Goal: Information Seeking & Learning: Learn about a topic

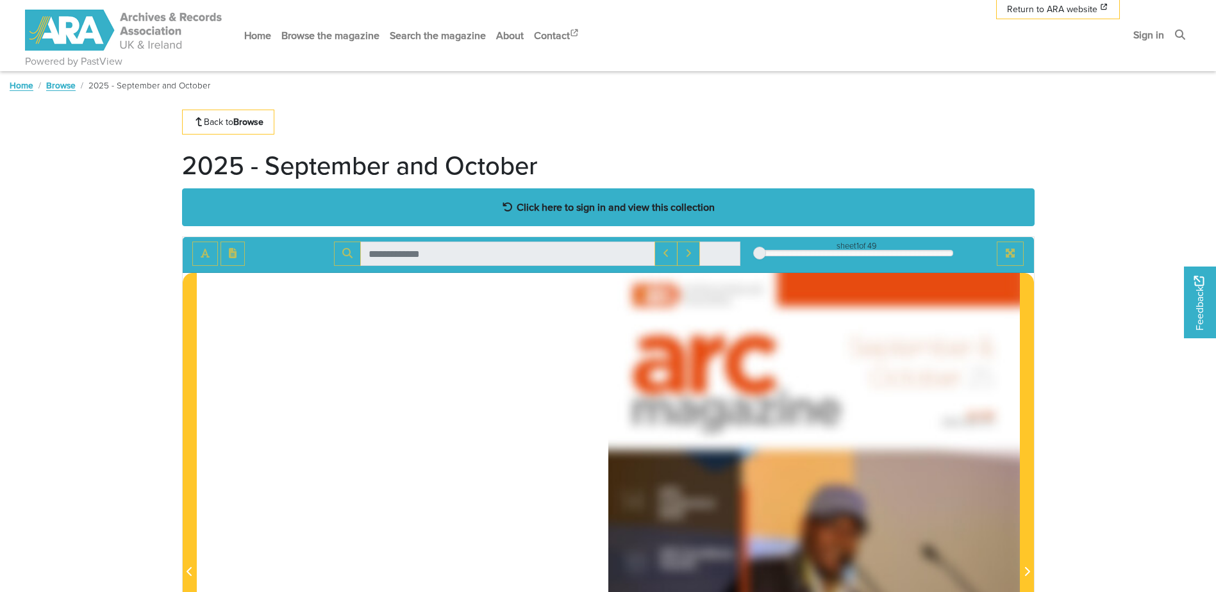
click at [688, 212] on strong "Click here to sign in and view this collection" at bounding box center [616, 207] width 198 height 14
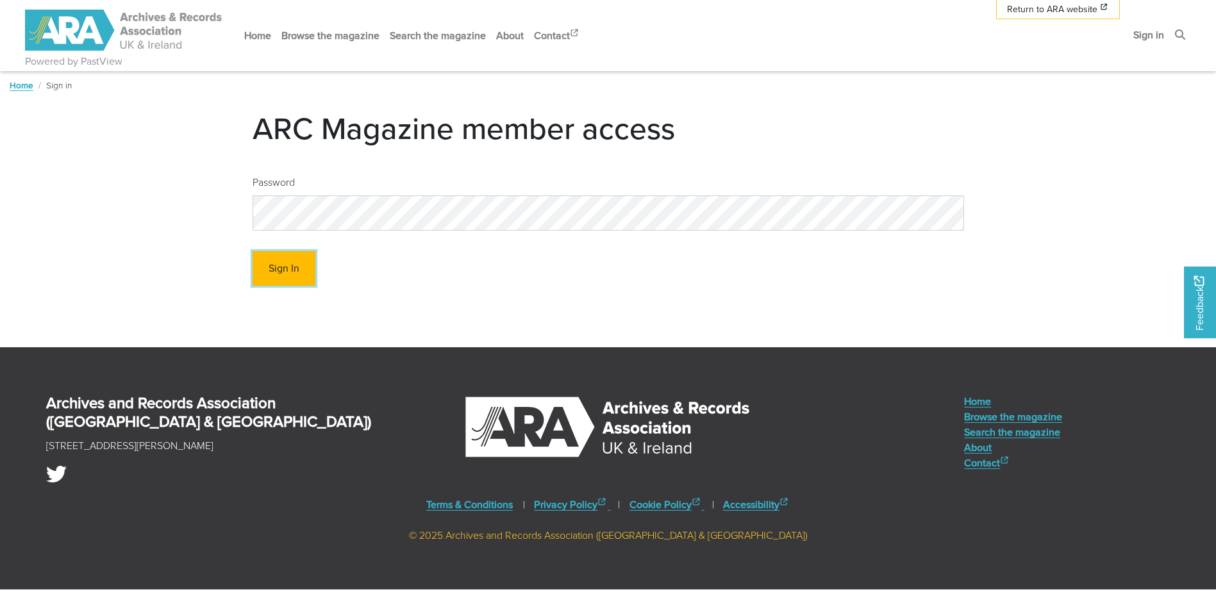
click at [277, 269] on button "Sign In" at bounding box center [283, 268] width 63 height 35
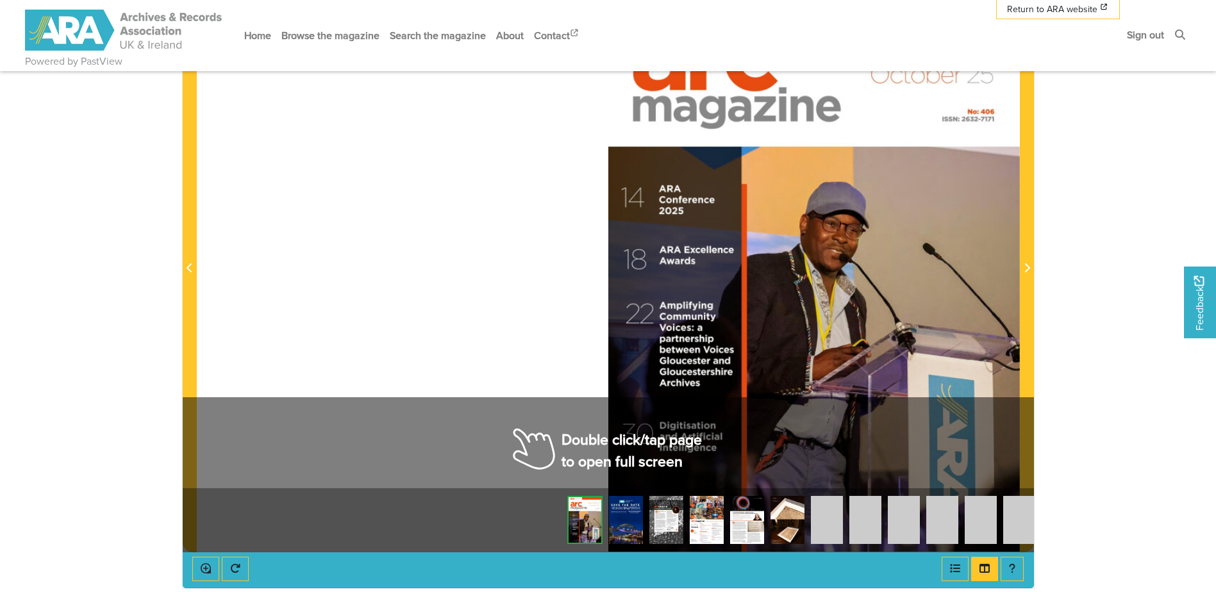
scroll to position [290, 0]
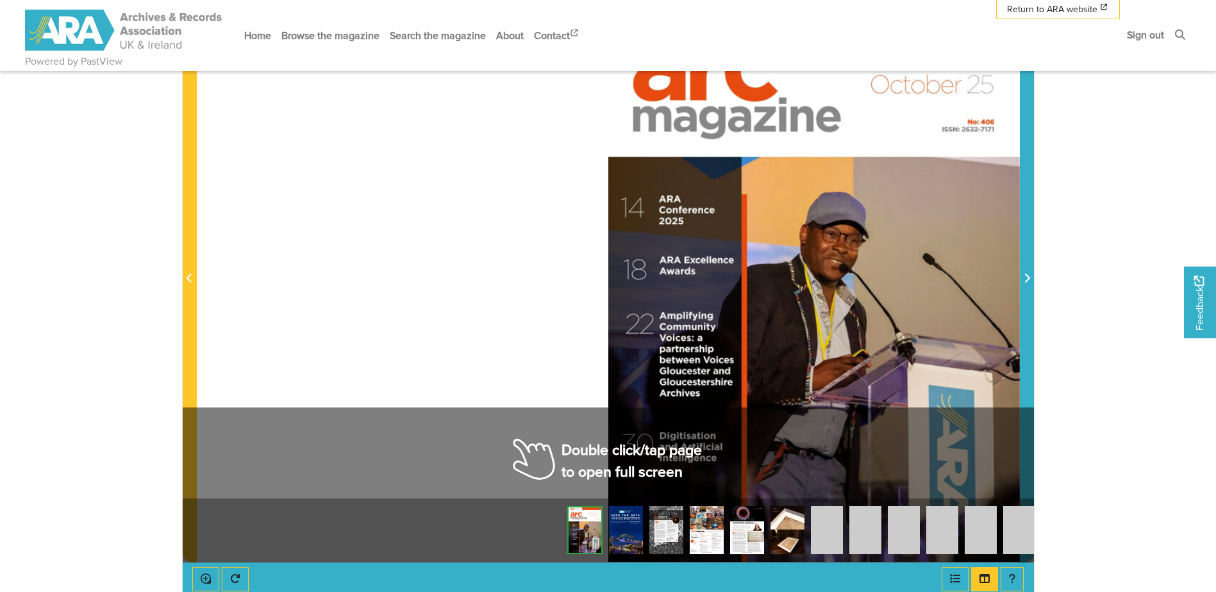
click at [1028, 283] on icon "Next Page" at bounding box center [1026, 278] width 6 height 10
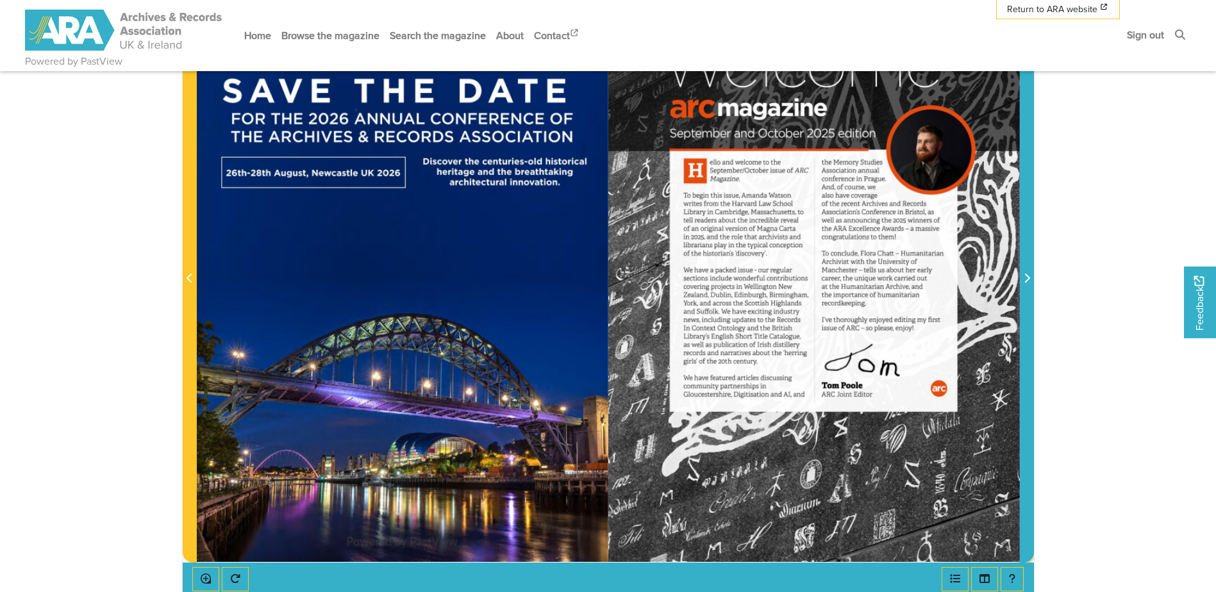
click at [1027, 281] on icon "Next Page" at bounding box center [1026, 278] width 5 height 9
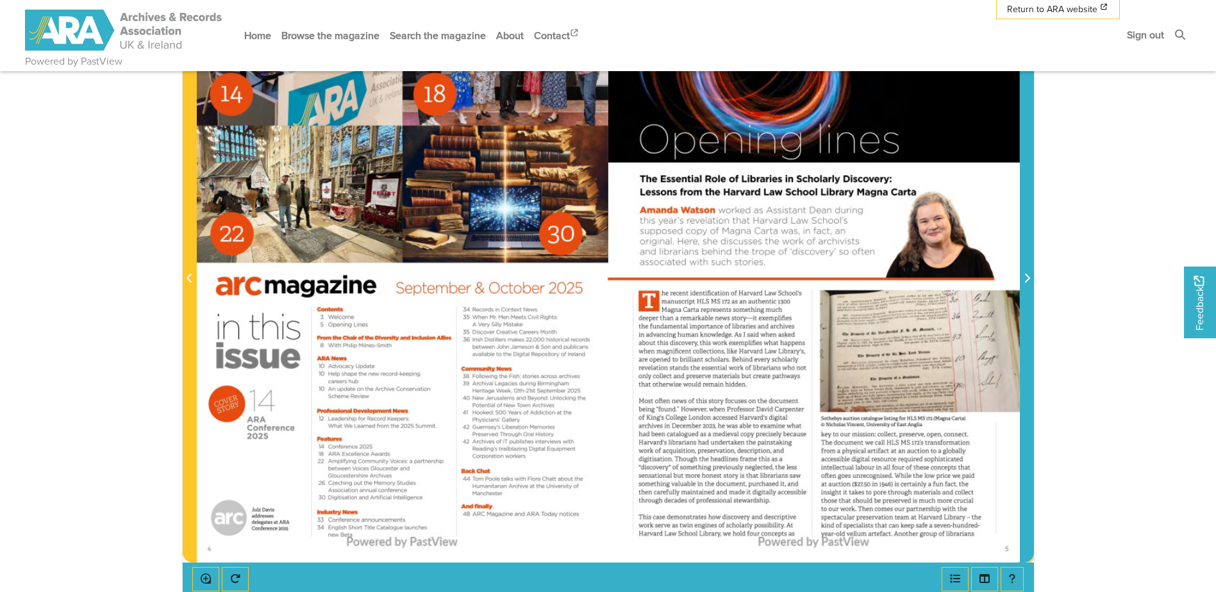
click at [1027, 277] on icon "Next Page" at bounding box center [1026, 278] width 5 height 9
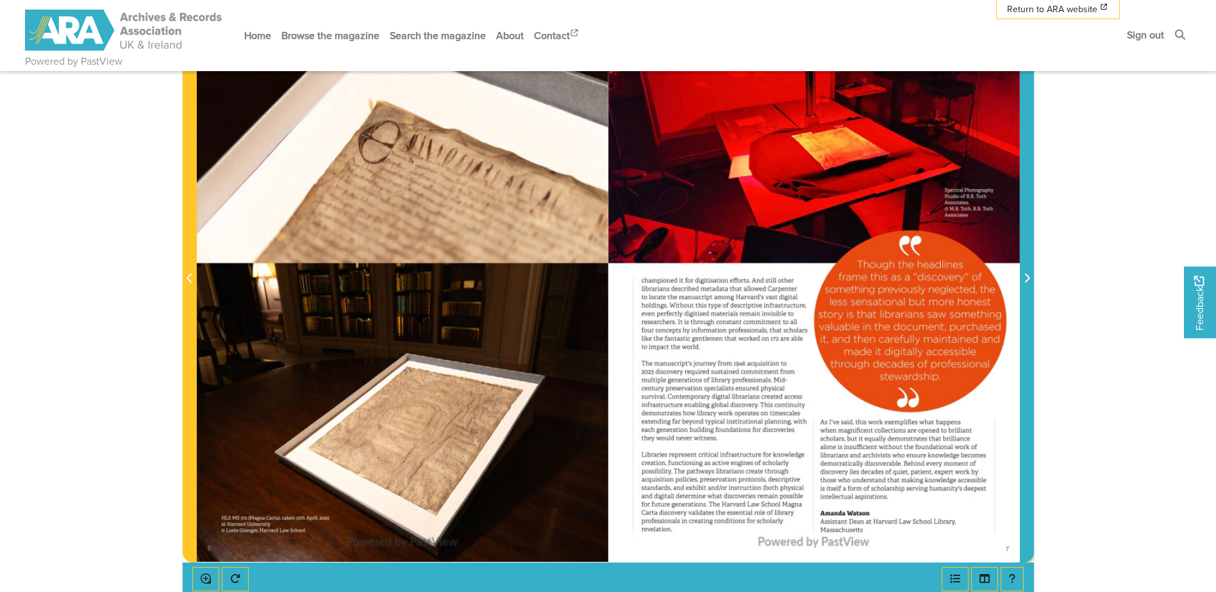
click at [1027, 277] on icon "Next Page" at bounding box center [1026, 278] width 5 height 9
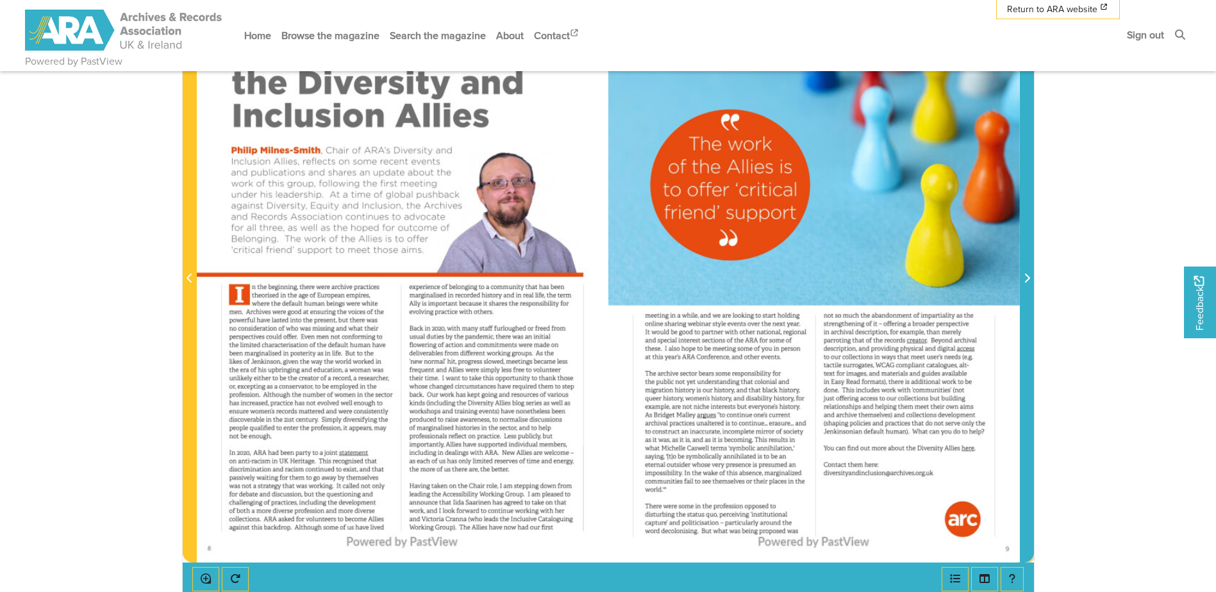
click at [1027, 277] on icon "Next Page" at bounding box center [1026, 278] width 5 height 9
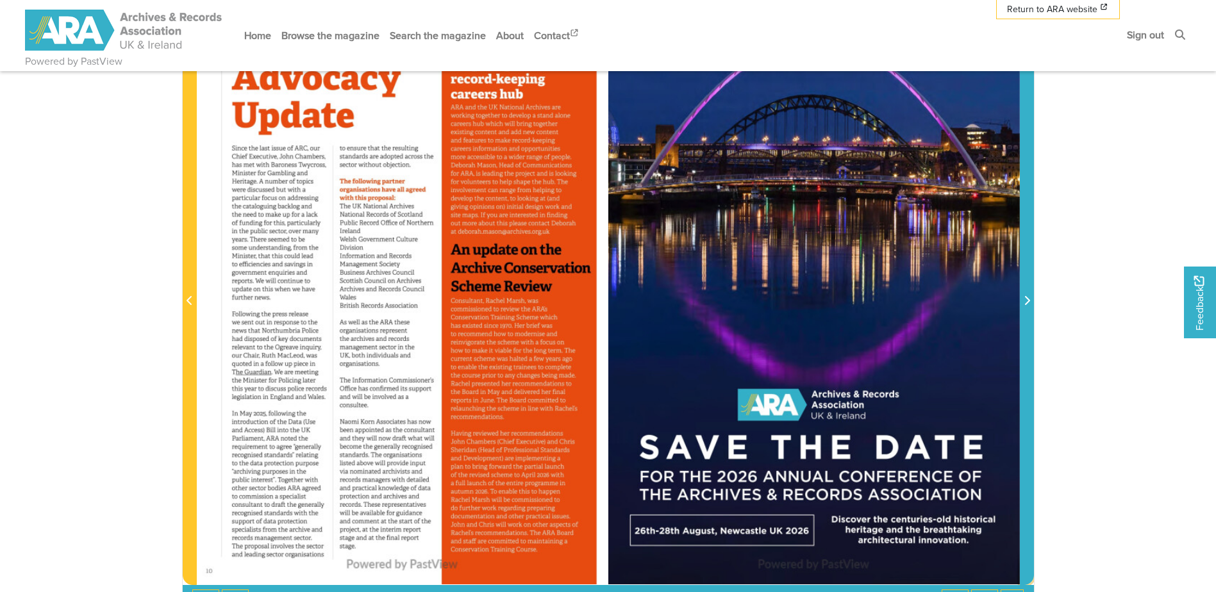
scroll to position [290, 0]
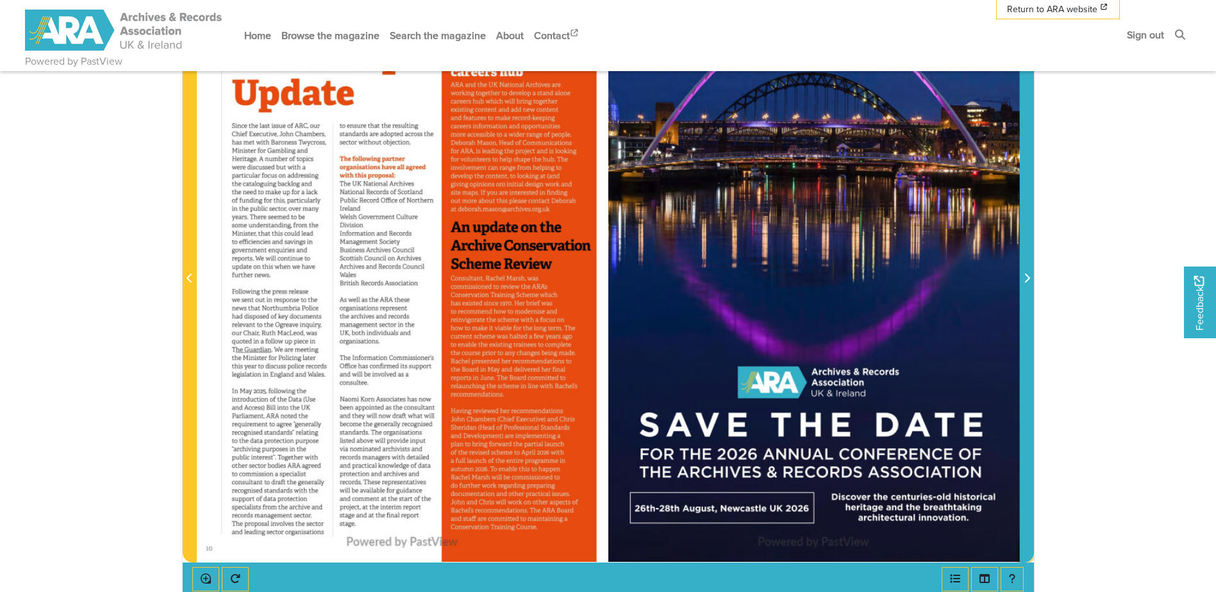
click at [1027, 277] on icon "Next Page" at bounding box center [1026, 278] width 6 height 10
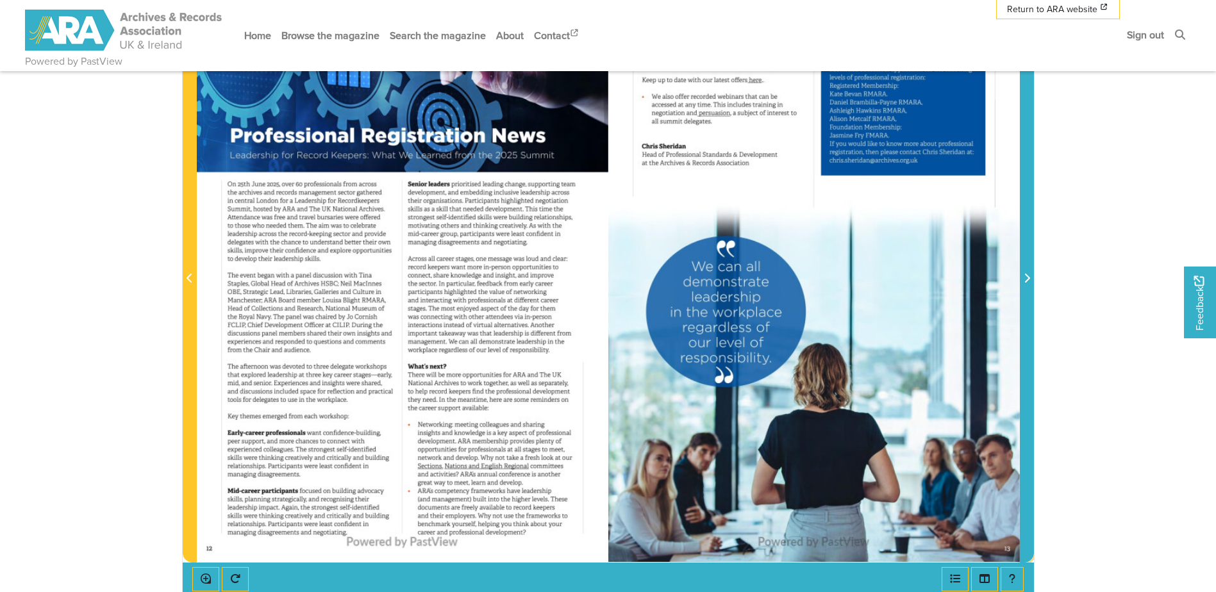
click at [1027, 279] on icon "Next Page" at bounding box center [1026, 278] width 6 height 10
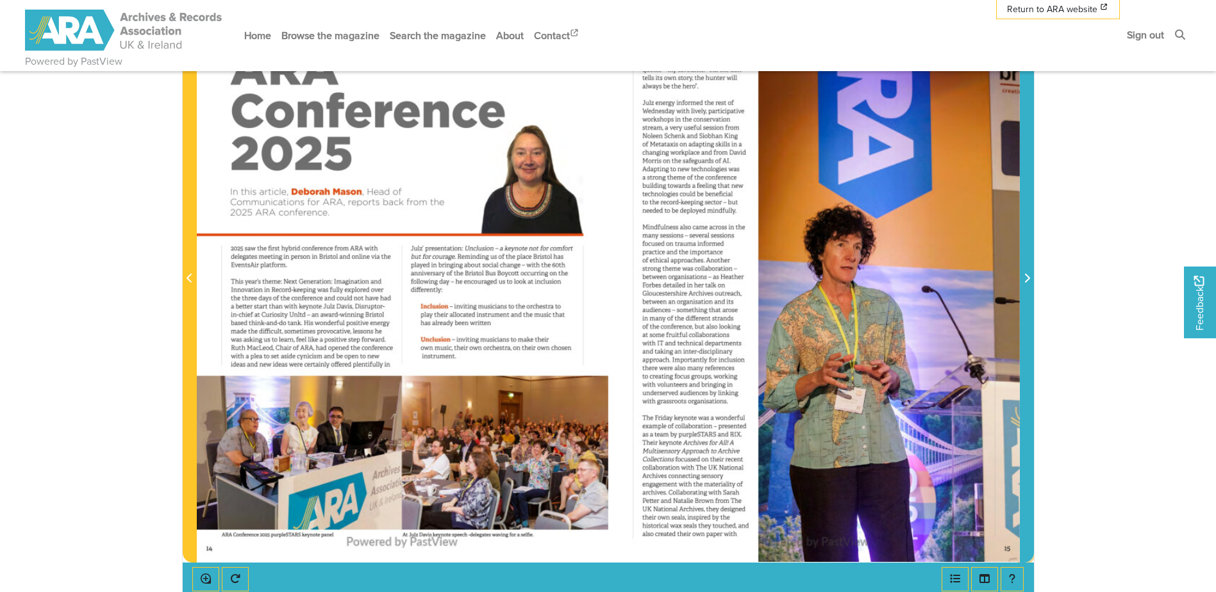
click at [1028, 278] on icon "Next Page" at bounding box center [1026, 278] width 5 height 9
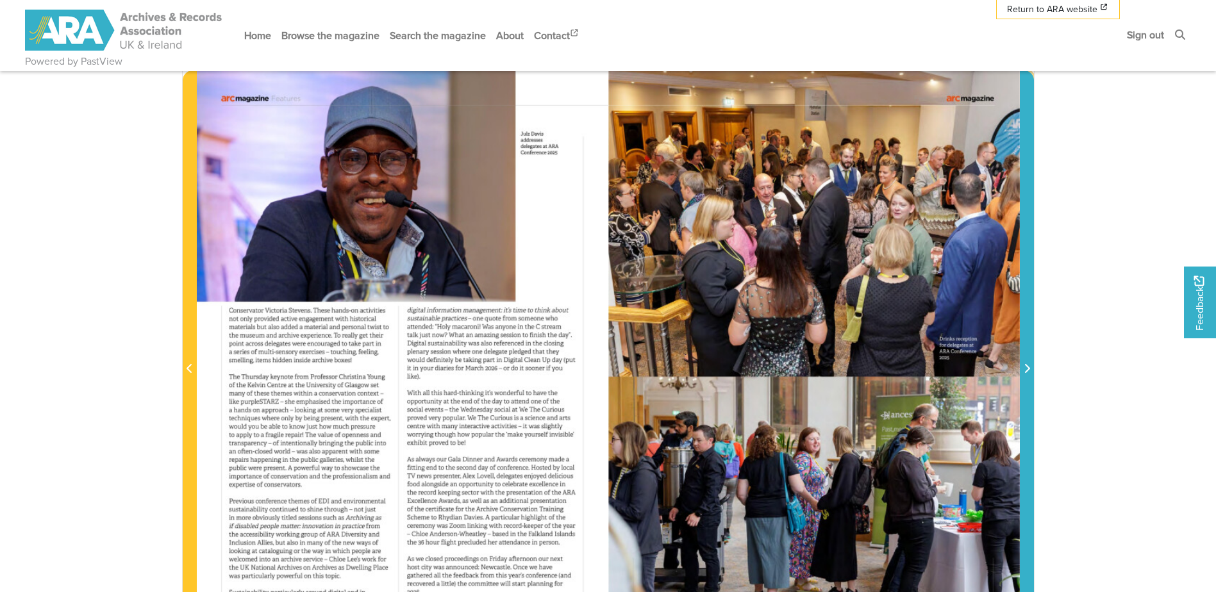
scroll to position [162, 0]
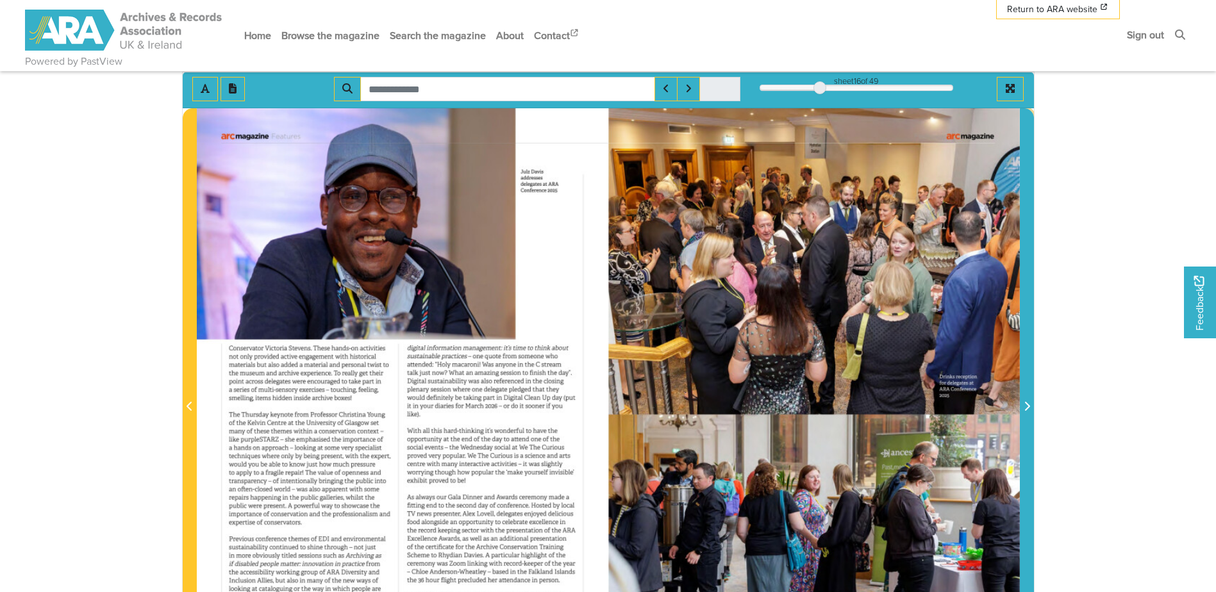
click at [1029, 408] on icon "Next Page" at bounding box center [1026, 406] width 5 height 9
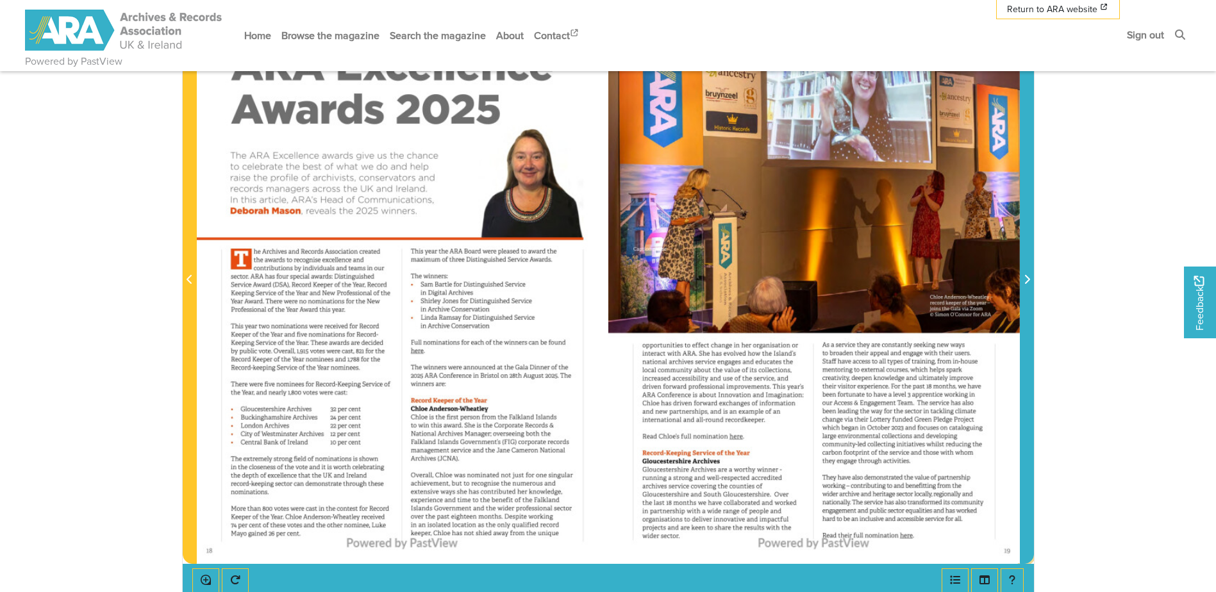
scroll to position [290, 0]
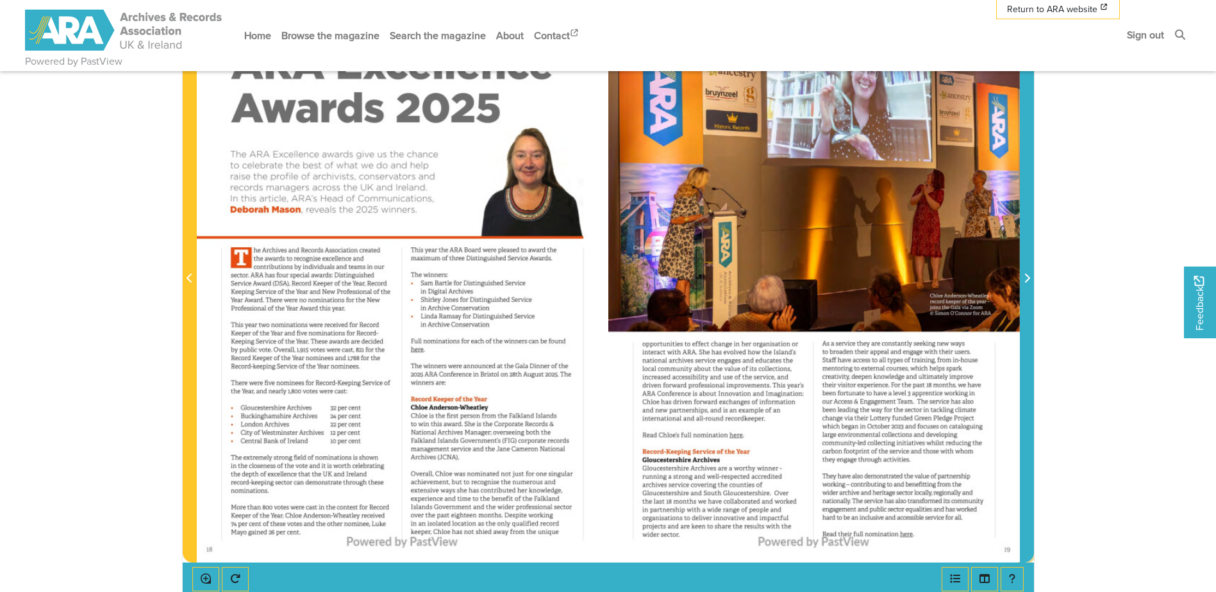
click at [1030, 279] on span "Next Page" at bounding box center [1026, 278] width 13 height 15
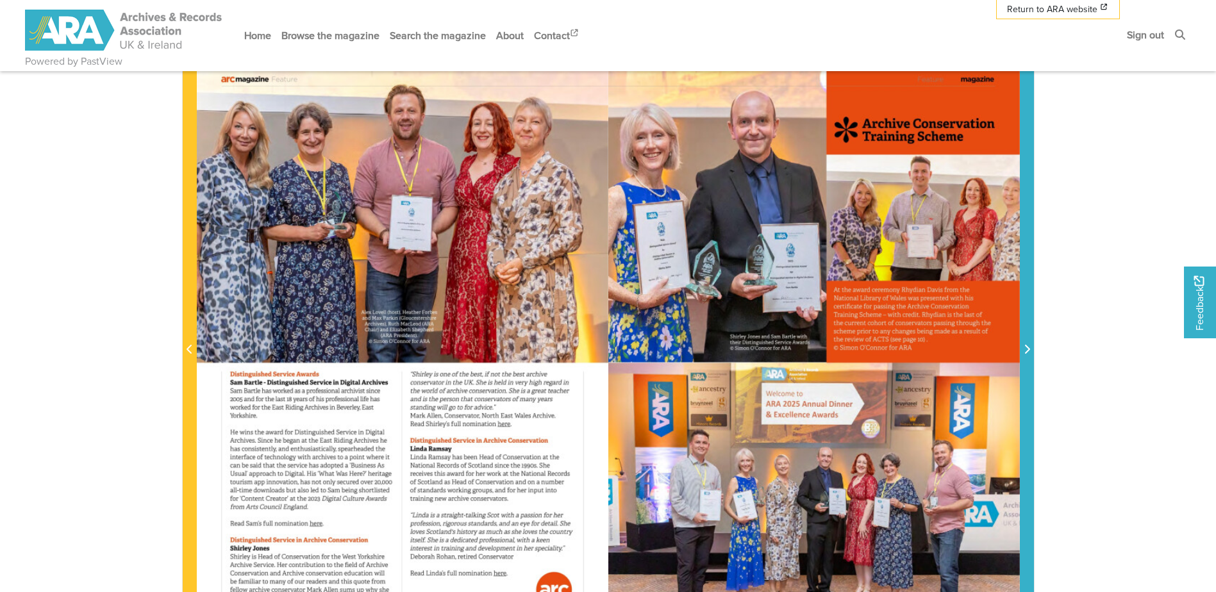
scroll to position [290, 0]
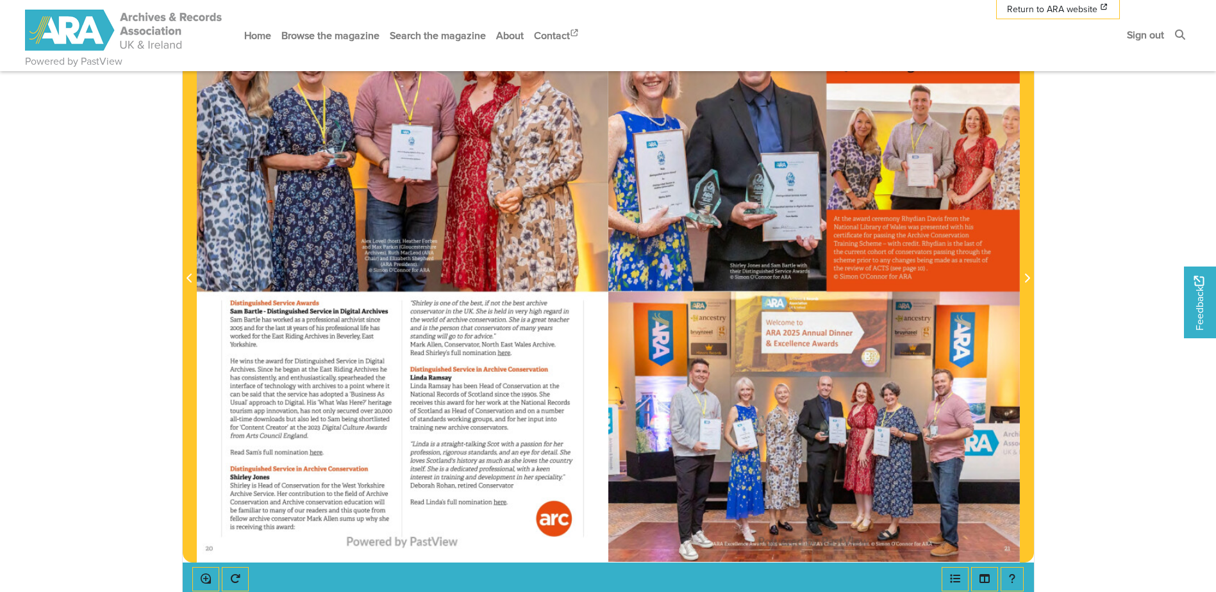
click at [315, 454] on div at bounding box center [402, 271] width 411 height 582
click at [315, 453] on div at bounding box center [402, 271] width 411 height 582
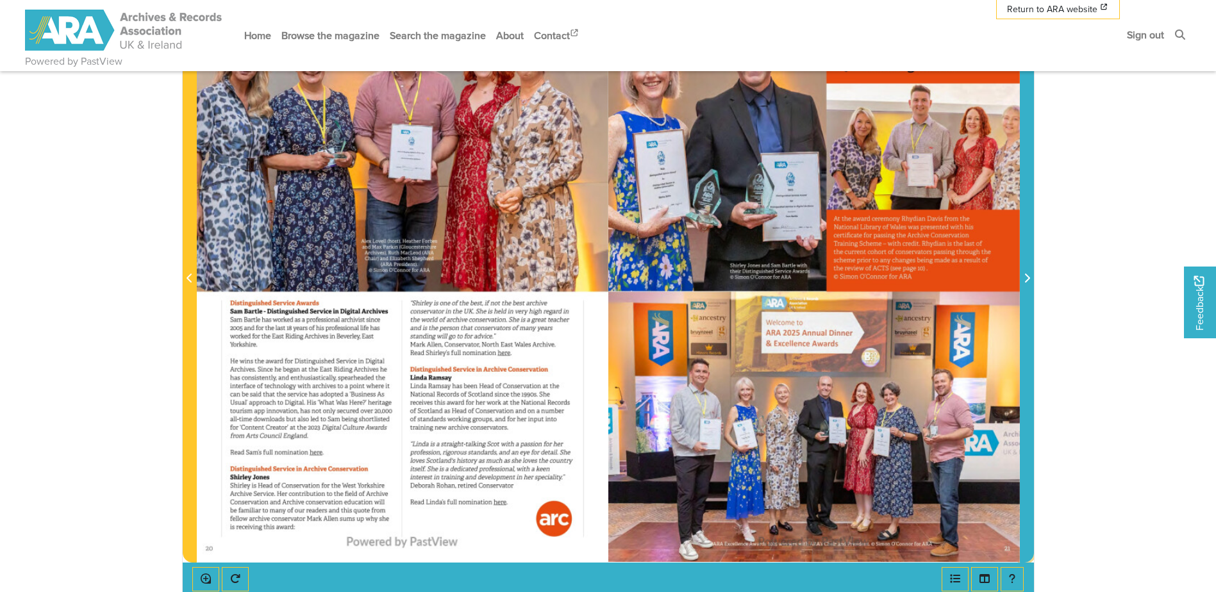
click at [1028, 281] on icon "Next Page" at bounding box center [1026, 278] width 6 height 10
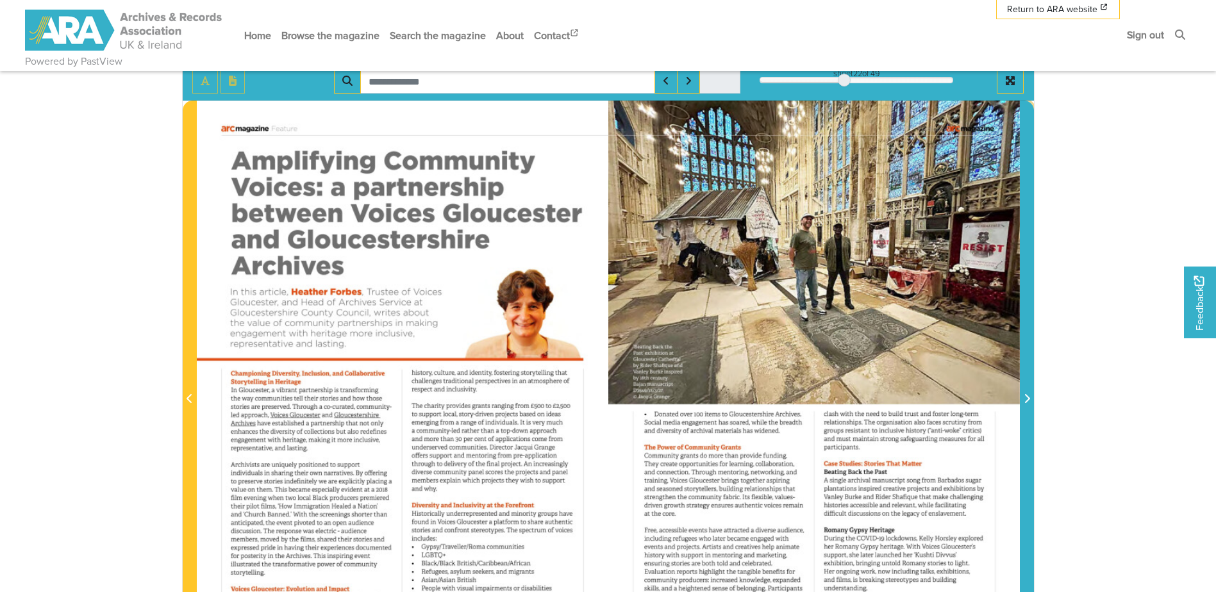
scroll to position [162, 0]
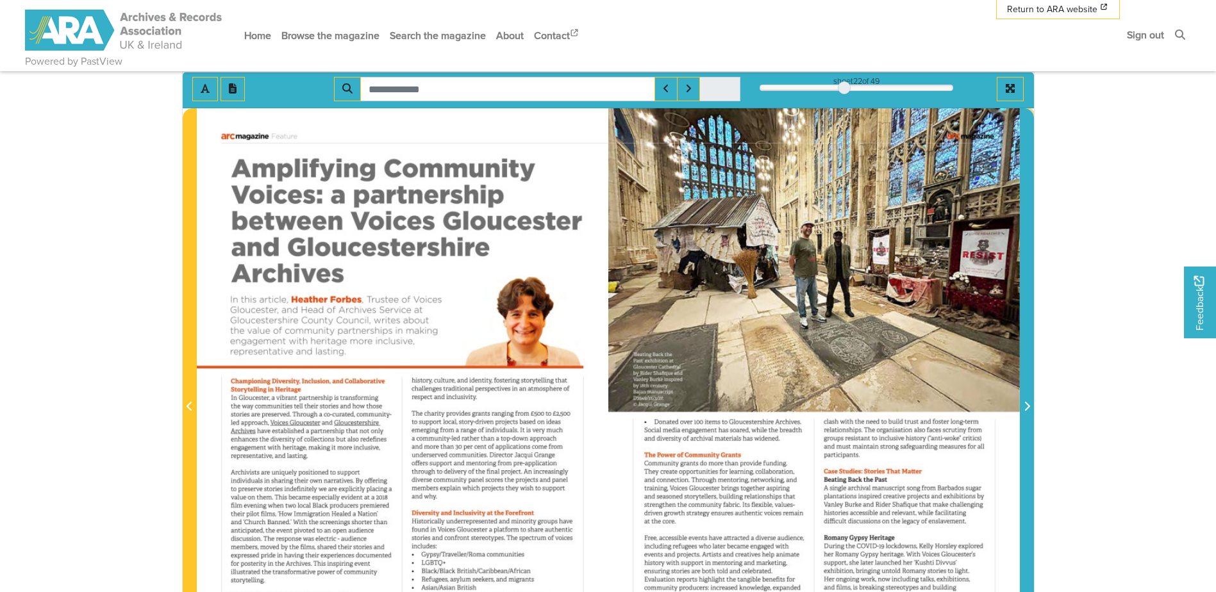
click at [1027, 404] on icon "Next Page" at bounding box center [1026, 406] width 5 height 9
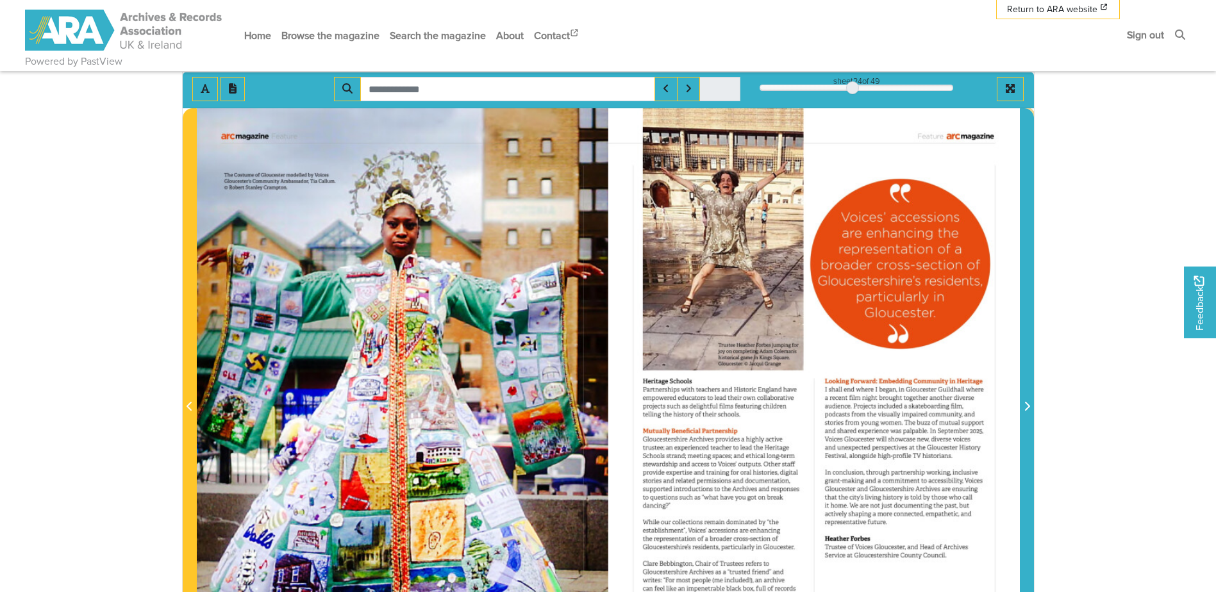
click at [1027, 406] on icon "Next Page" at bounding box center [1026, 406] width 6 height 10
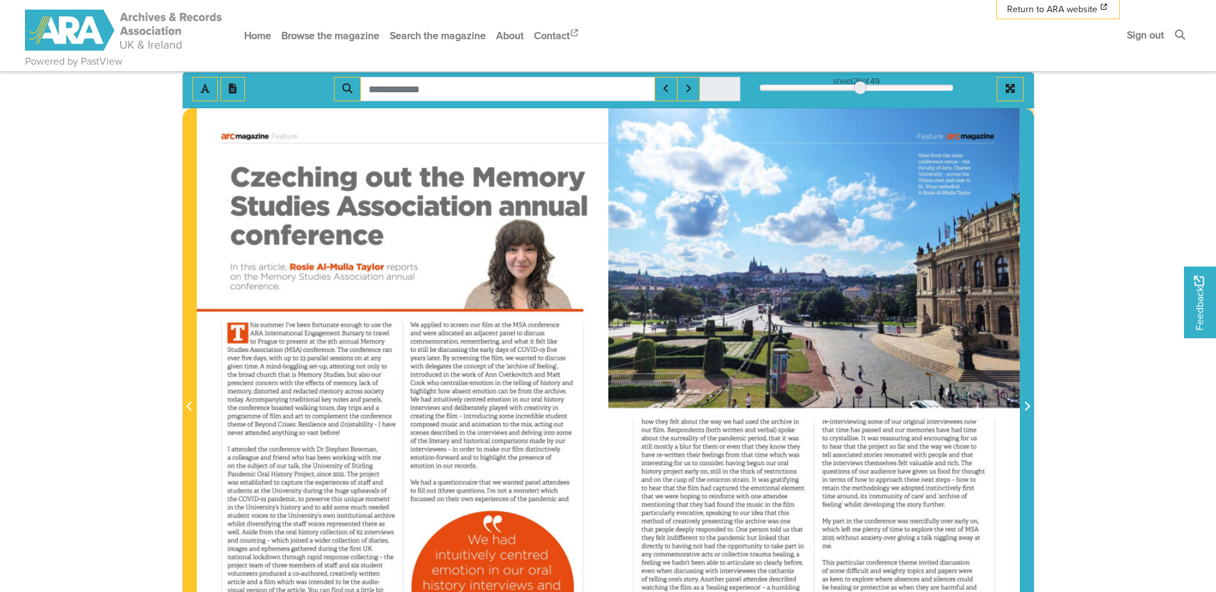
click at [1027, 406] on icon "Next Page" at bounding box center [1026, 406] width 6 height 10
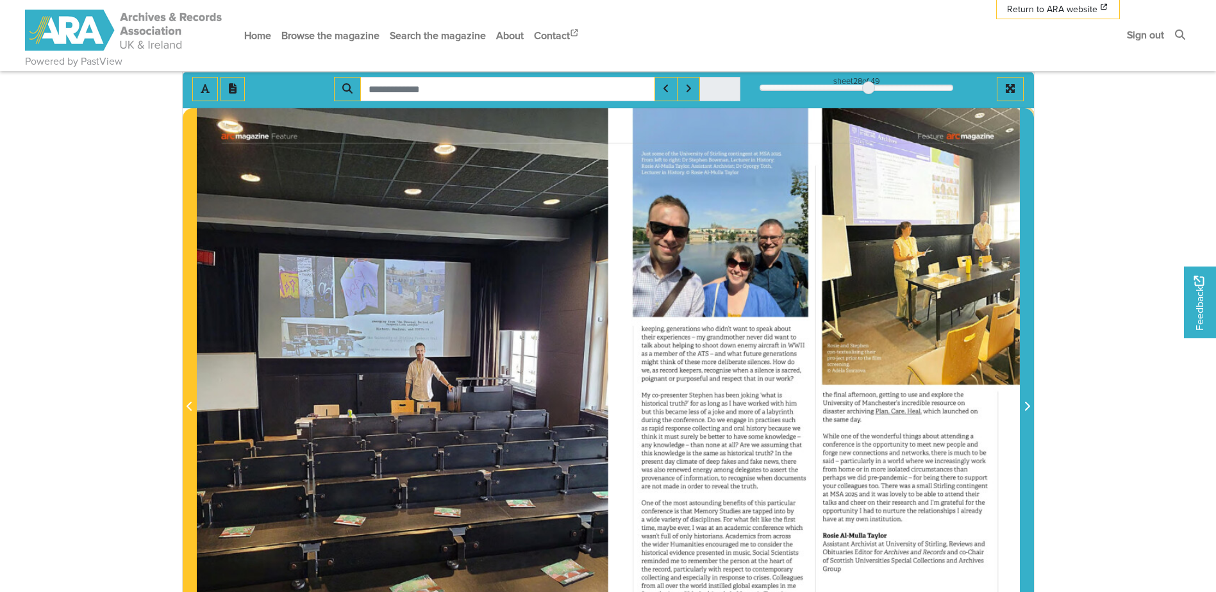
click at [1027, 406] on icon "Next Page" at bounding box center [1026, 406] width 6 height 10
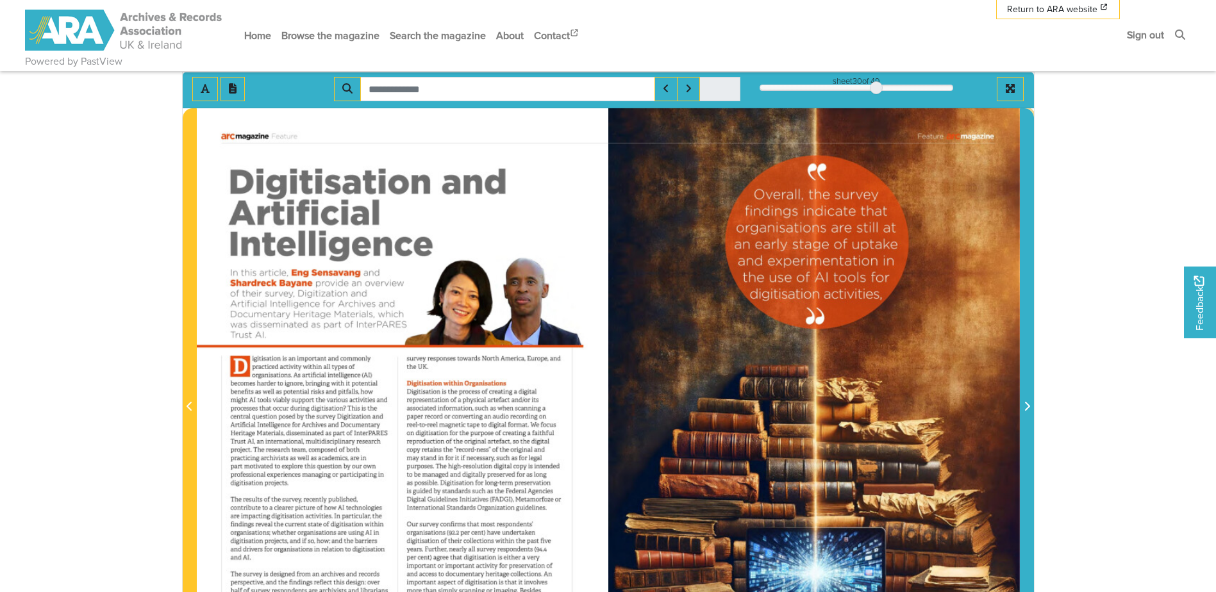
click at [1027, 406] on icon "Next Page" at bounding box center [1026, 406] width 6 height 10
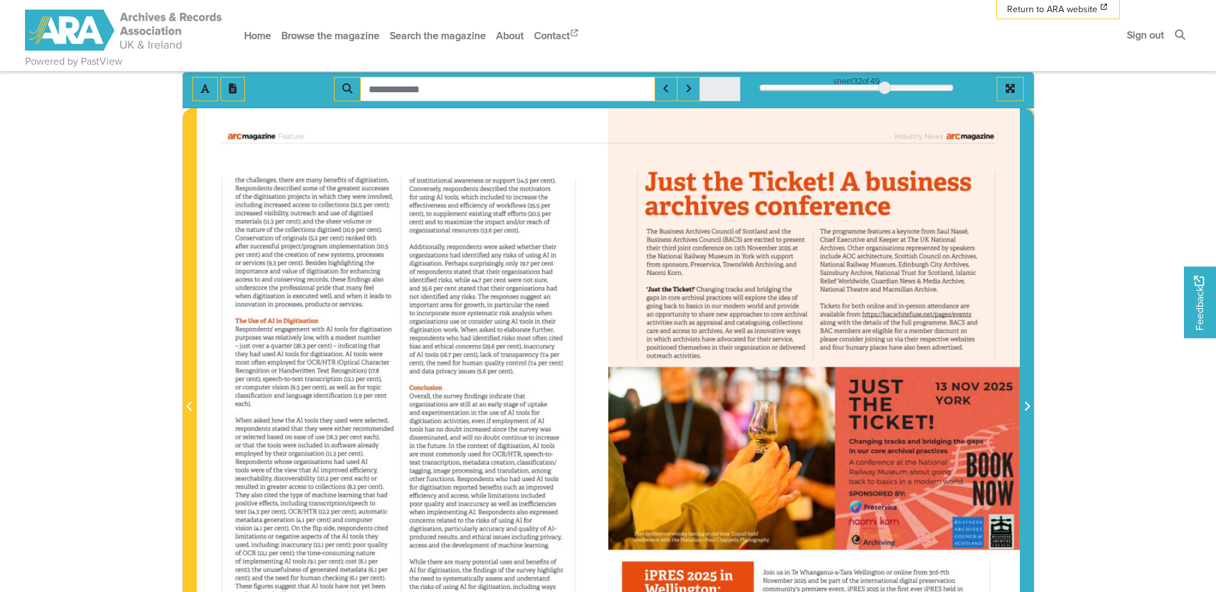
click at [1027, 406] on icon "Next Page" at bounding box center [1026, 406] width 6 height 10
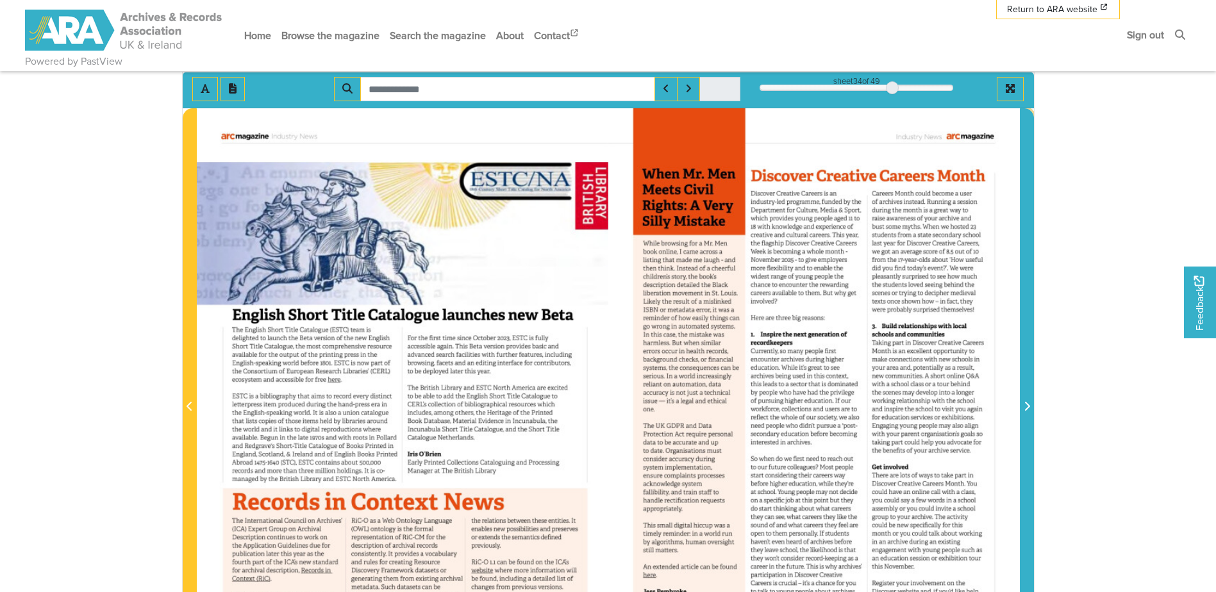
click at [1027, 406] on icon "Next Page" at bounding box center [1026, 406] width 6 height 10
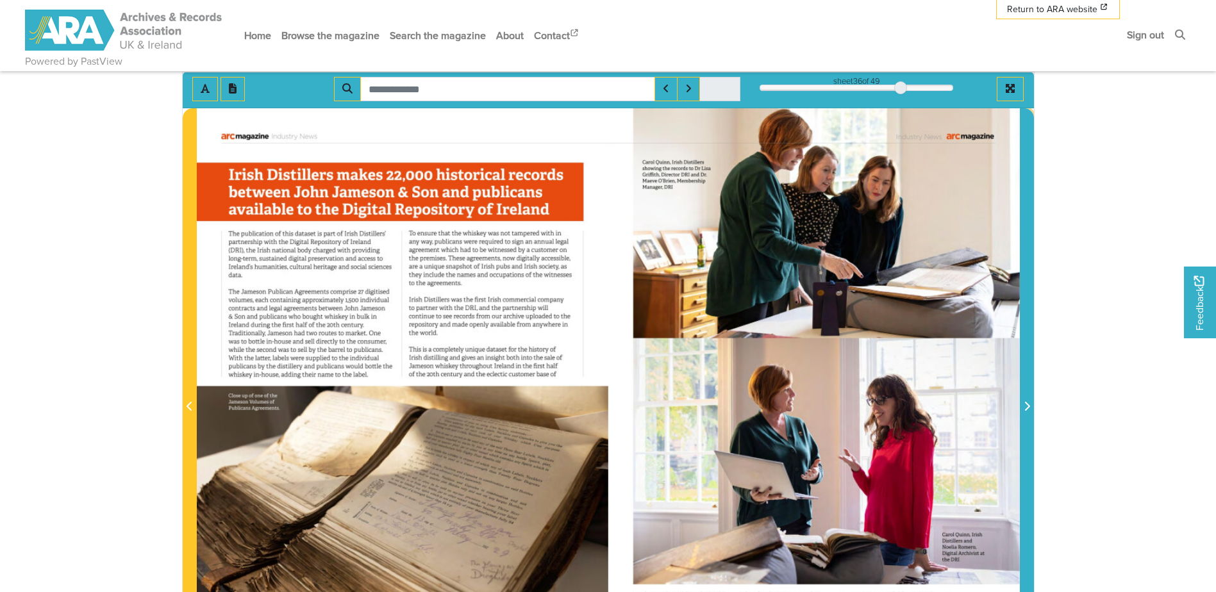
click at [1027, 406] on icon "Next Page" at bounding box center [1026, 406] width 6 height 10
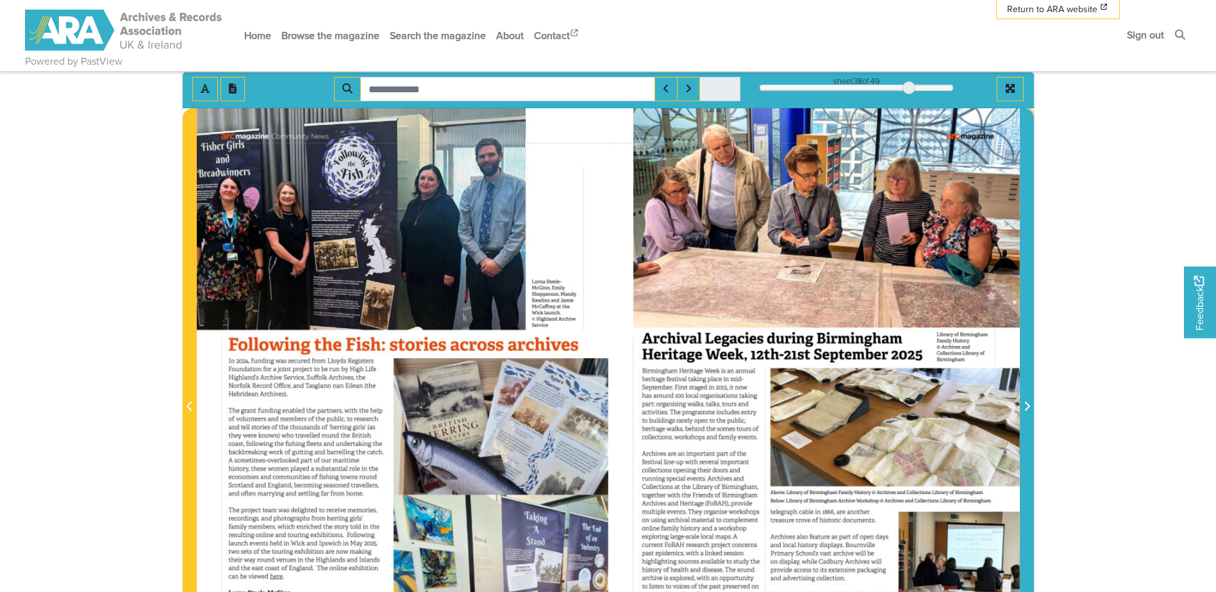
click at [1027, 406] on icon "Next Page" at bounding box center [1026, 406] width 6 height 10
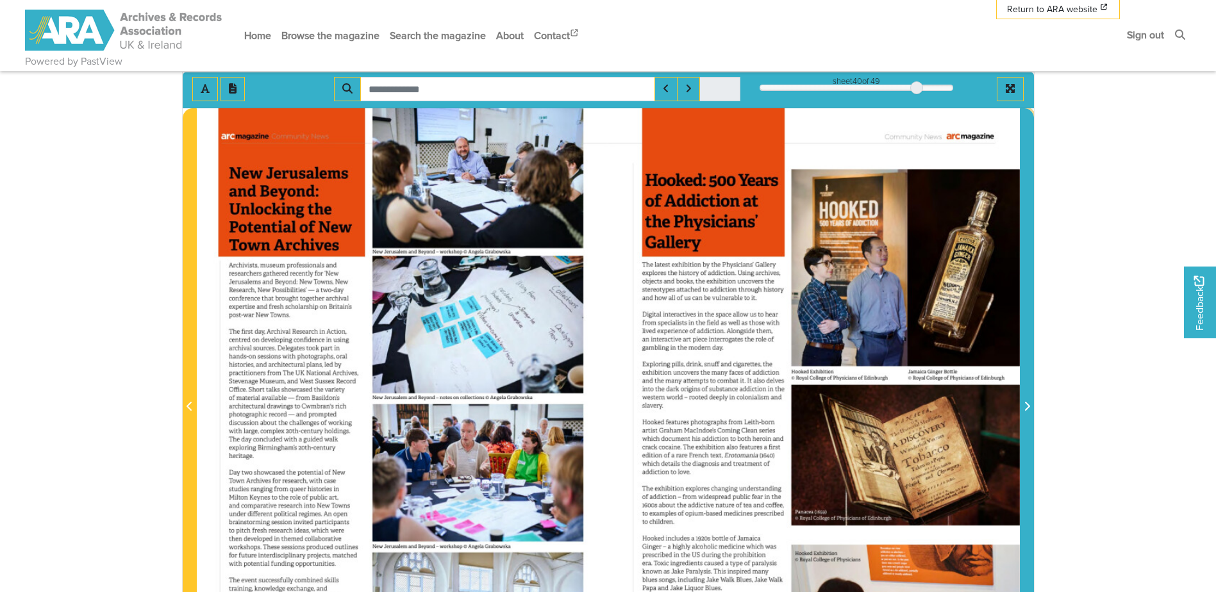
click at [1027, 406] on icon "Next Page" at bounding box center [1026, 406] width 6 height 10
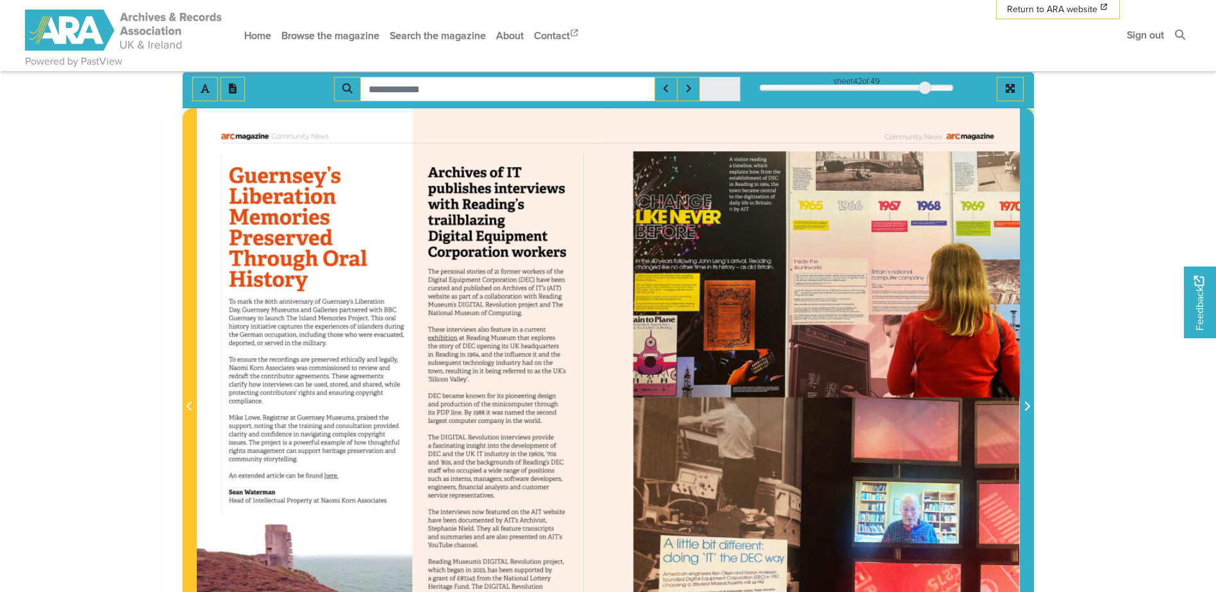
click at [1027, 406] on icon "Next Page" at bounding box center [1026, 406] width 6 height 10
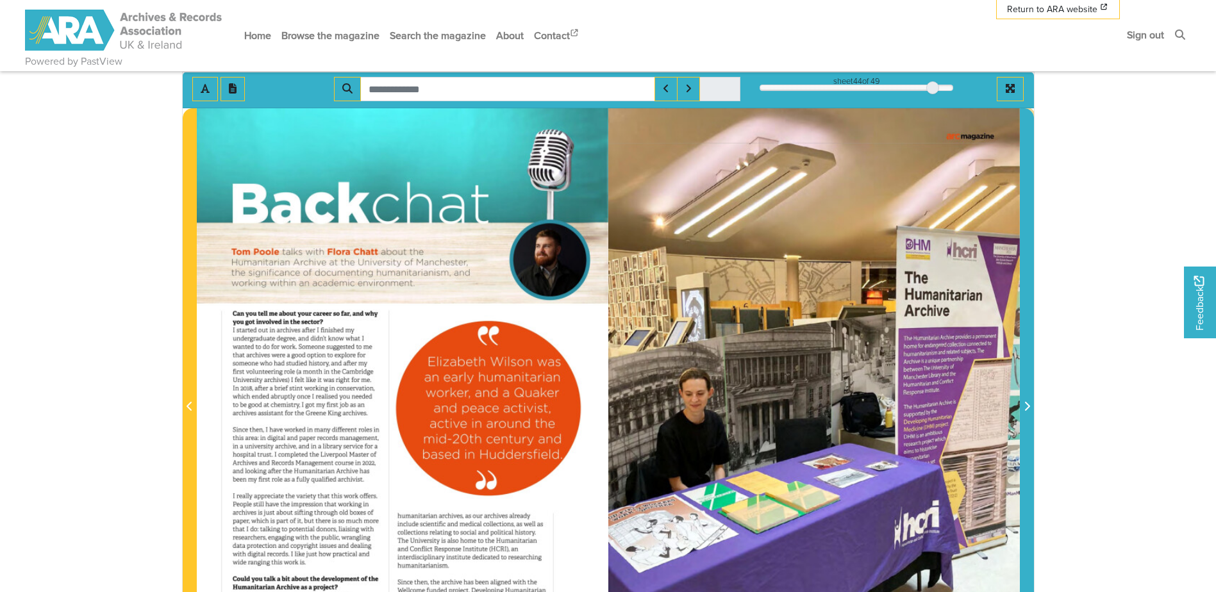
click at [1027, 406] on icon "Next Page" at bounding box center [1026, 406] width 6 height 10
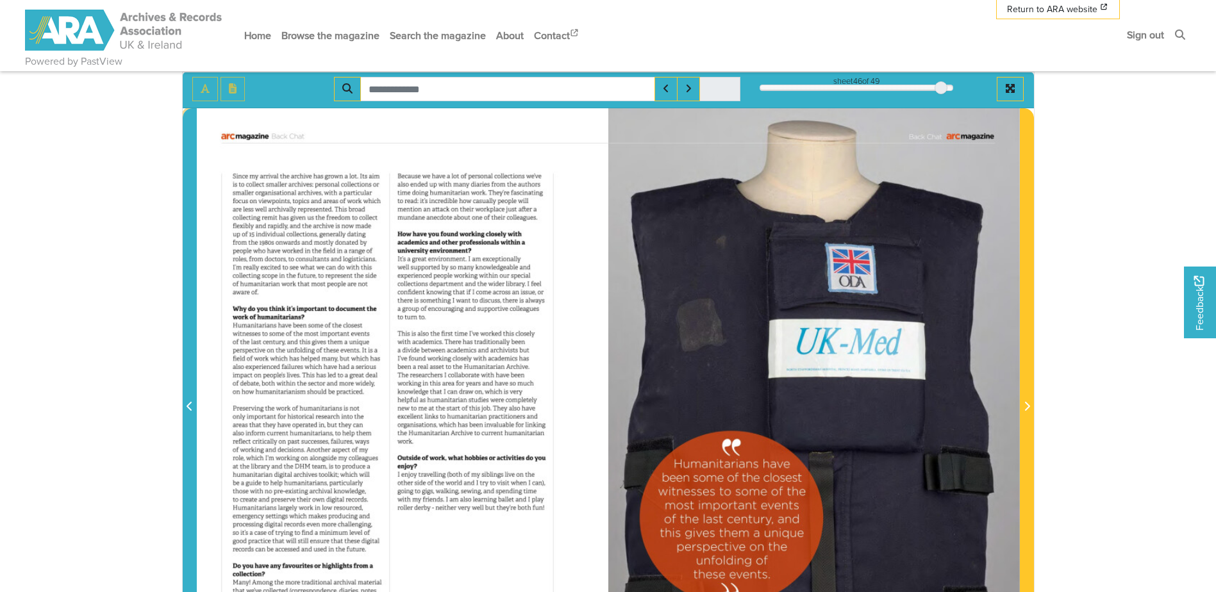
click at [188, 401] on icon "Previous Page" at bounding box center [189, 406] width 6 height 10
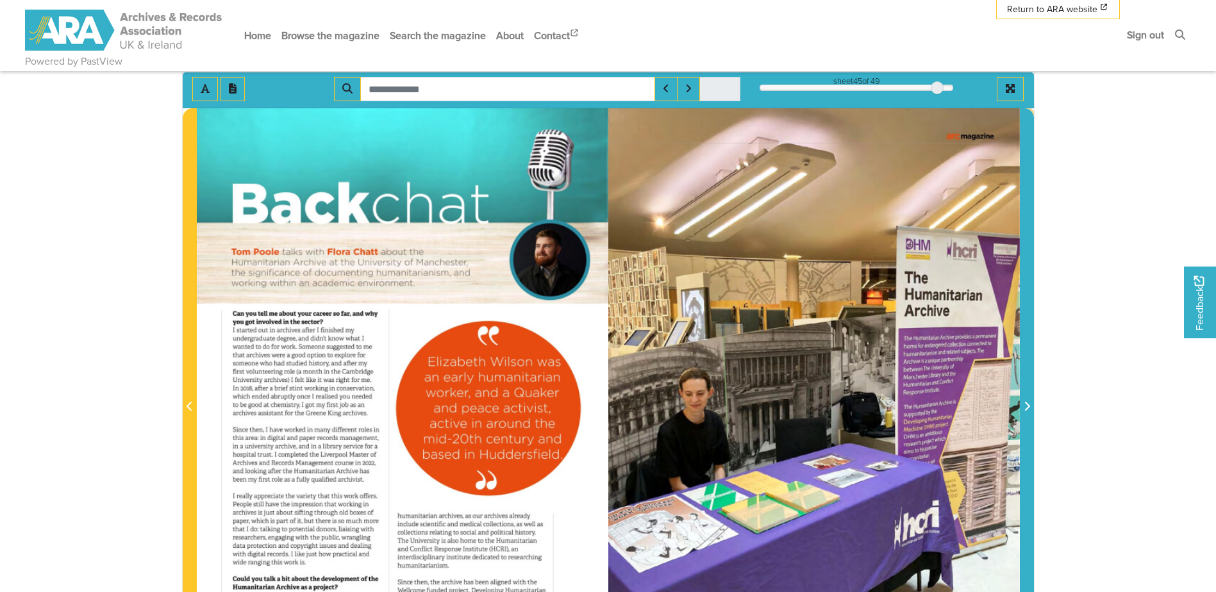
click at [1023, 406] on icon "Next Page" at bounding box center [1026, 406] width 6 height 10
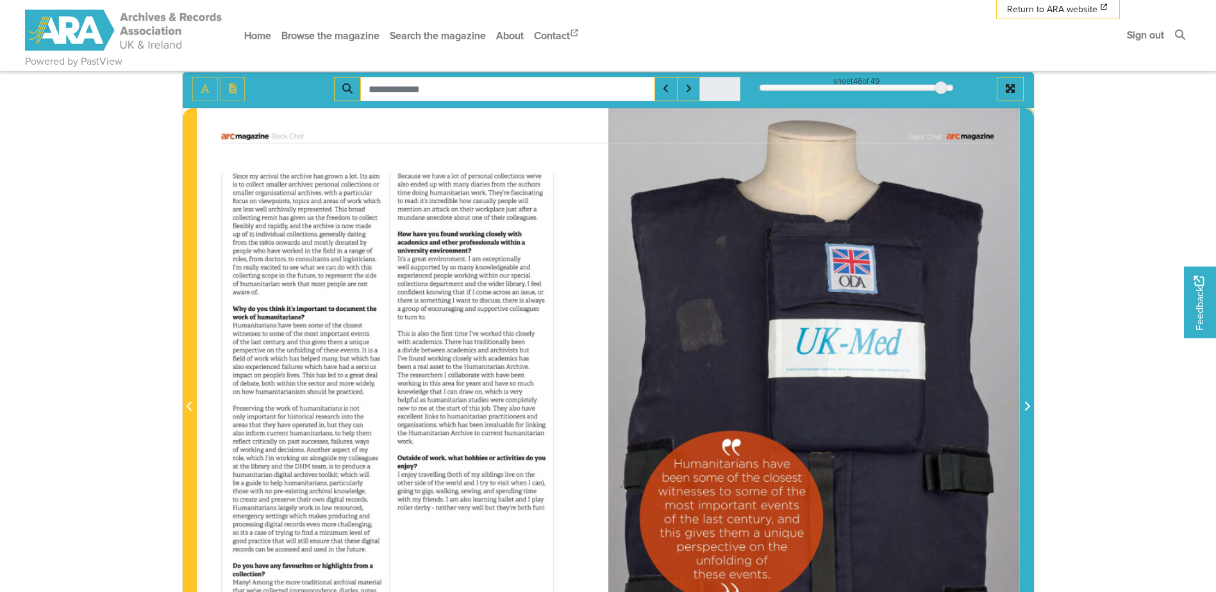
click at [1023, 406] on icon "Next Page" at bounding box center [1026, 406] width 6 height 10
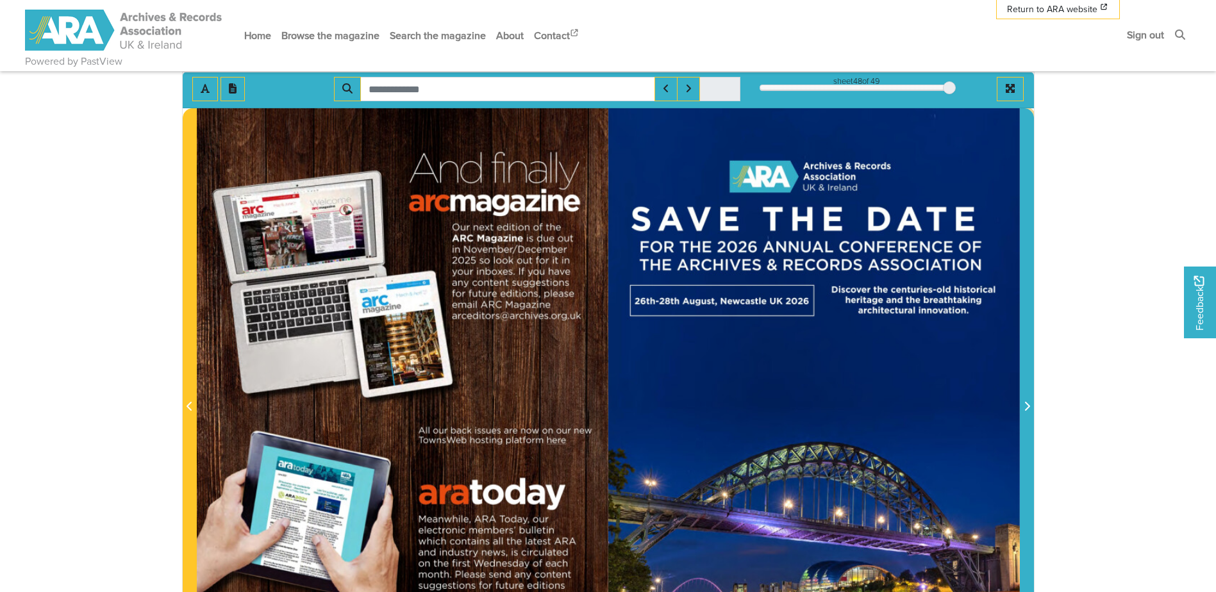
click at [1023, 406] on icon "Next Page" at bounding box center [1026, 406] width 6 height 10
